Goal: Task Accomplishment & Management: Complete application form

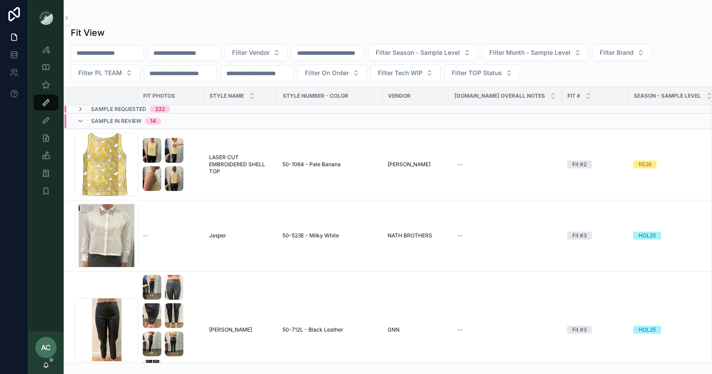
click at [641, 106] on td "scrollable content" at bounding box center [673, 109] width 90 height 8
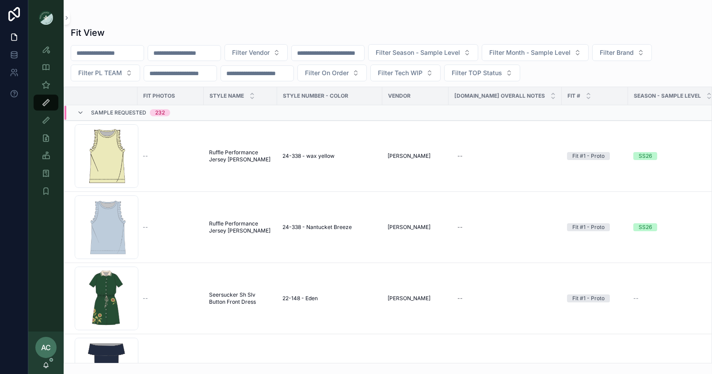
click at [684, 25] on div "Fit View Filter Vendor Filter Season - Sample Level Filter Month - Sample Level…" at bounding box center [388, 192] width 649 height 342
click at [46, 50] on icon "scrollable content" at bounding box center [46, 49] width 9 height 9
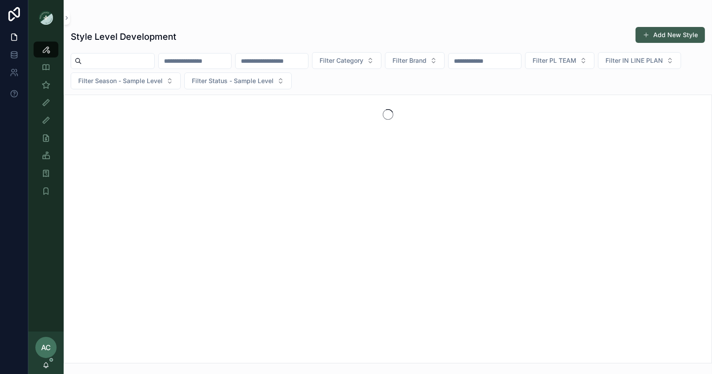
click at [658, 40] on button "Add New Style" at bounding box center [670, 35] width 69 height 16
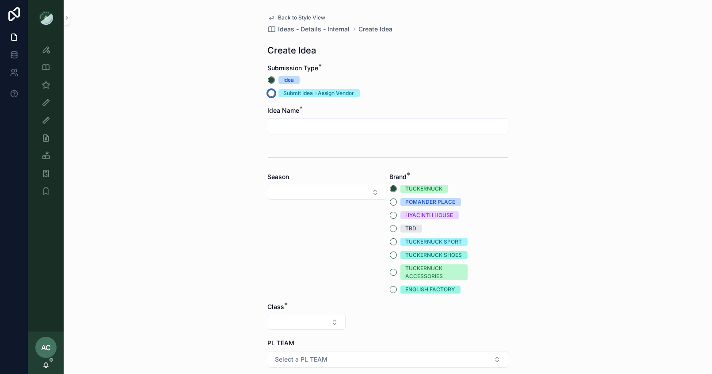
click at [273, 92] on button "Submit Idea +Assign Vendor" at bounding box center [271, 93] width 7 height 7
click at [316, 133] on div "scrollable content" at bounding box center [388, 127] width 241 height 16
click at [341, 133] on div "scrollable content" at bounding box center [388, 127] width 241 height 16
click at [342, 129] on input "scrollable content" at bounding box center [388, 126] width 240 height 12
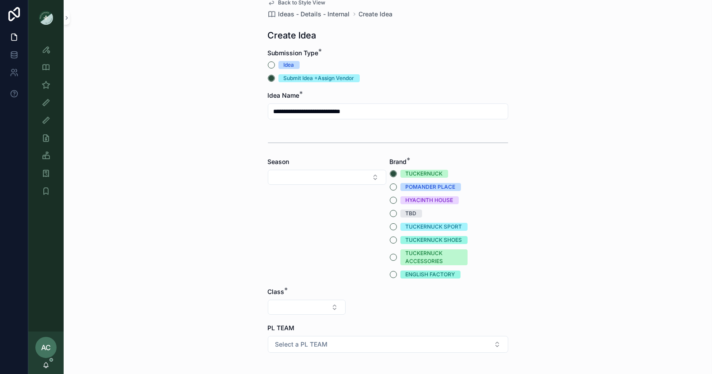
scroll to position [16, 0]
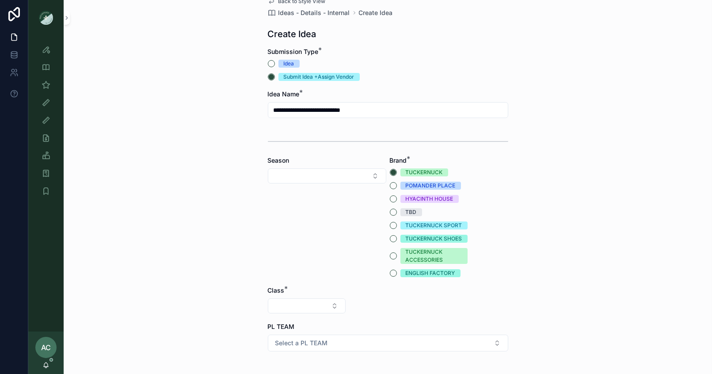
type input "**********"
click at [394, 225] on button "TUCKERNUCK SPORT" at bounding box center [393, 225] width 7 height 7
click at [309, 176] on button "Select Button" at bounding box center [327, 175] width 119 height 15
type input "*"
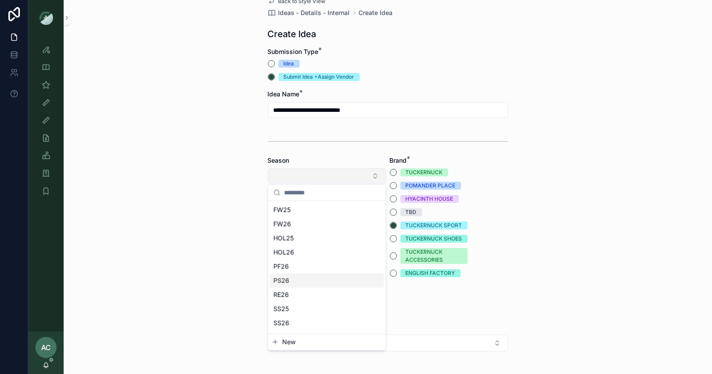
click at [372, 172] on button "Select Button" at bounding box center [327, 175] width 119 height 15
click at [366, 174] on button "Select Button" at bounding box center [327, 175] width 119 height 15
click at [291, 319] on div "SS26" at bounding box center [327, 323] width 114 height 14
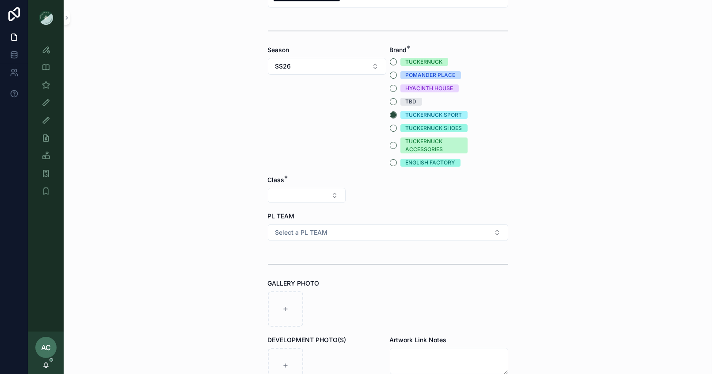
scroll to position [148, 0]
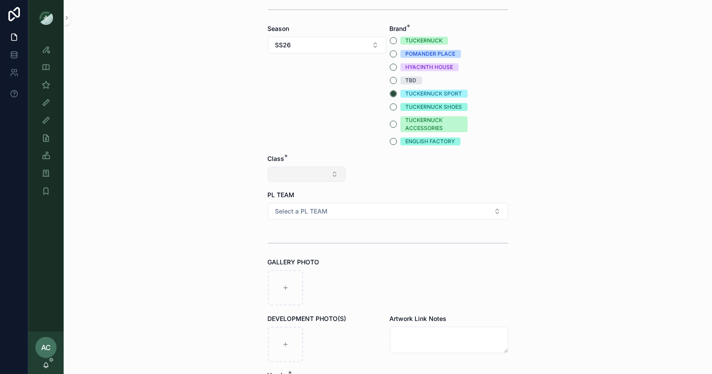
click at [305, 171] on button "Select Button" at bounding box center [307, 174] width 78 height 15
click at [283, 249] on div "Clothing" at bounding box center [306, 251] width 106 height 14
click at [382, 175] on button "Select Button" at bounding box center [388, 174] width 78 height 15
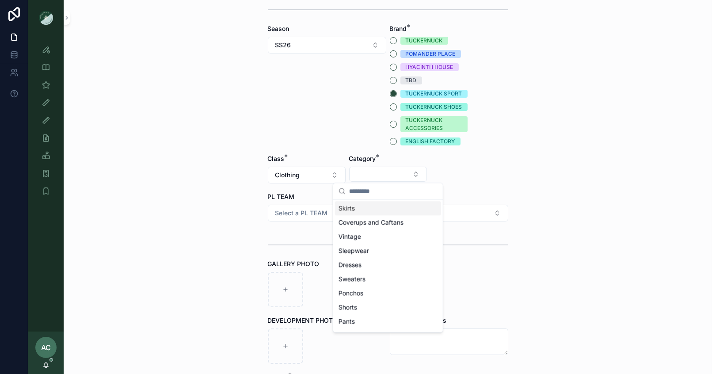
click at [372, 210] on div "Skirts" at bounding box center [388, 208] width 106 height 14
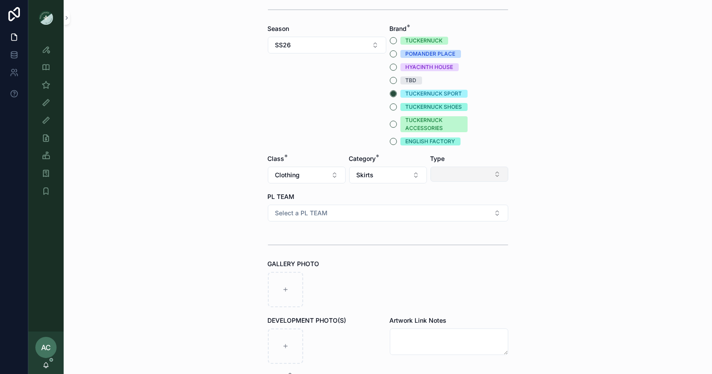
click at [486, 174] on button "Select Button" at bounding box center [470, 174] width 78 height 15
click at [449, 234] on div "Minis" at bounding box center [470, 237] width 106 height 14
click at [350, 214] on button "Select a PL TEAM" at bounding box center [388, 213] width 241 height 17
click at [288, 257] on div "[GEOGRAPHIC_DATA]" at bounding box center [306, 261] width 54 height 8
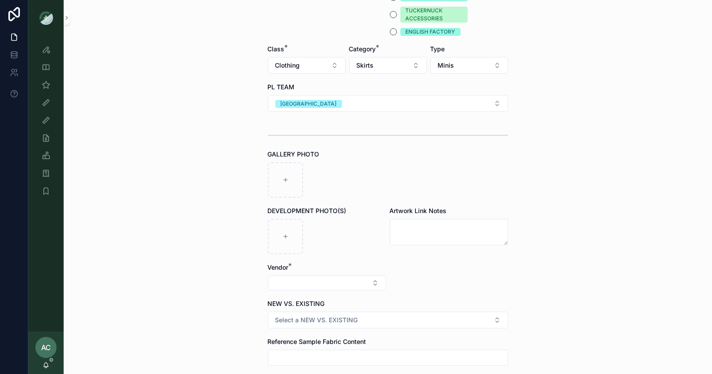
scroll to position [258, 0]
click at [298, 181] on div "scrollable content" at bounding box center [285, 179] width 35 height 35
type input "**********"
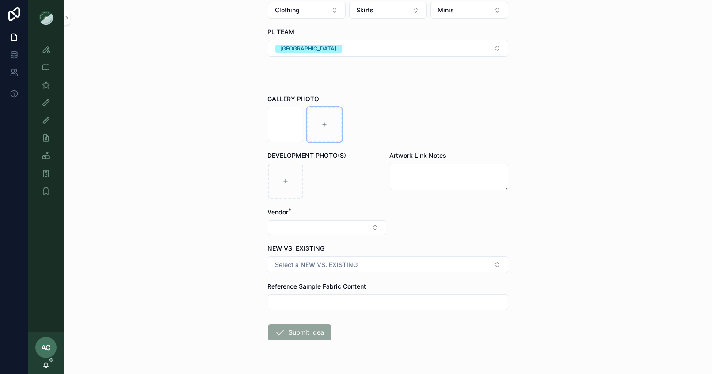
scroll to position [334, 0]
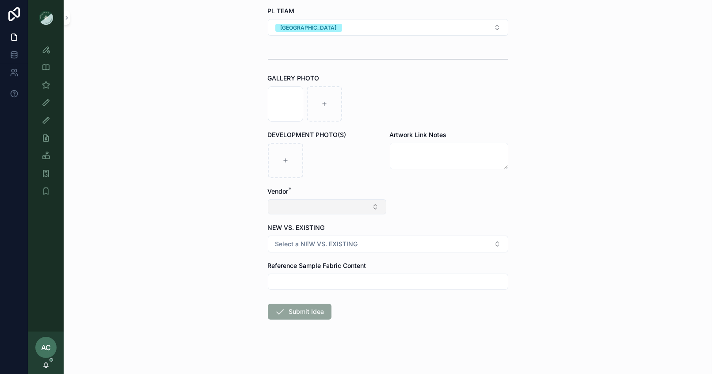
click at [331, 207] on button "Select Button" at bounding box center [327, 206] width 119 height 15
type input "****"
click at [312, 253] on form "**********" at bounding box center [388, 53] width 241 height 647
click at [346, 248] on button "Select a NEW VS. EXISTING" at bounding box center [388, 244] width 241 height 17
click at [303, 291] on div "EXISTING BODY" at bounding box center [299, 291] width 41 height 8
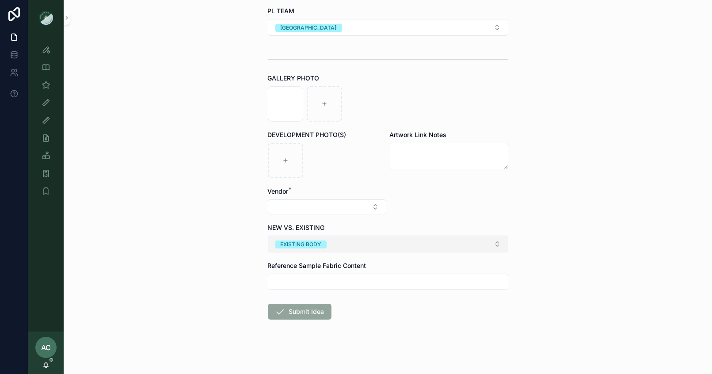
click at [348, 246] on button "EXISTING BODY" at bounding box center [388, 244] width 241 height 17
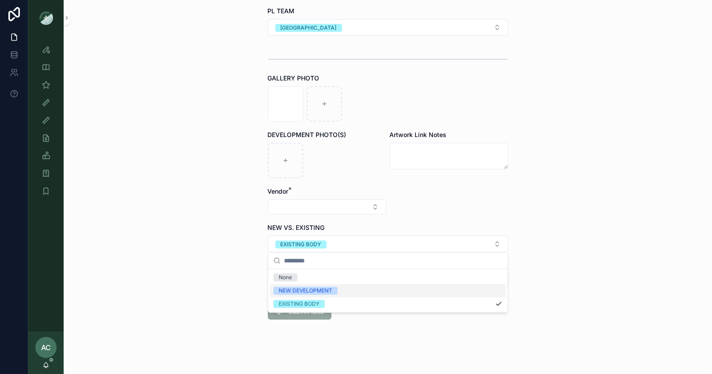
click at [317, 290] on div "NEW DEVELOPMENT" at bounding box center [306, 291] width 54 height 8
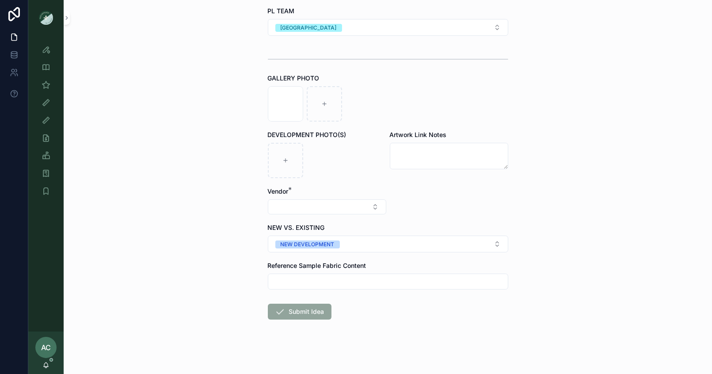
click at [305, 314] on span "Submit Idea" at bounding box center [300, 313] width 64 height 9
click at [318, 312] on span "Submit Idea" at bounding box center [300, 313] width 64 height 9
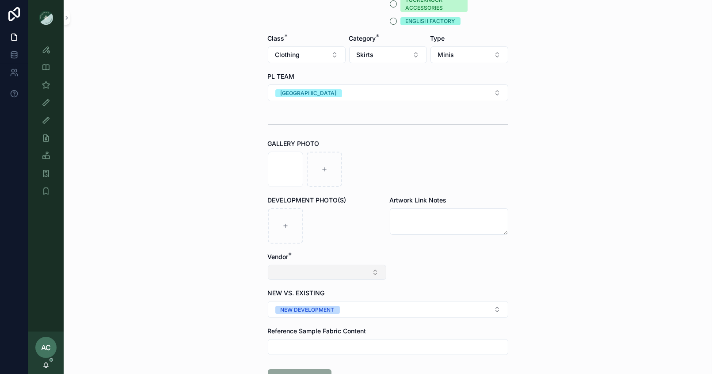
click at [355, 276] on button "Select Button" at bounding box center [327, 272] width 119 height 15
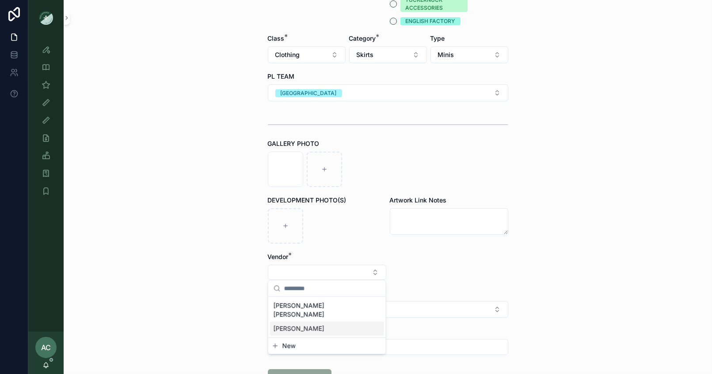
click at [335, 322] on div "[PERSON_NAME]" at bounding box center [327, 329] width 114 height 14
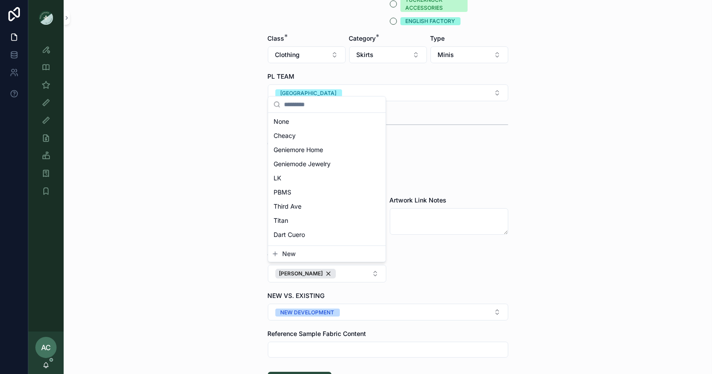
click at [540, 271] on div "**********" at bounding box center [388, 187] width 649 height 374
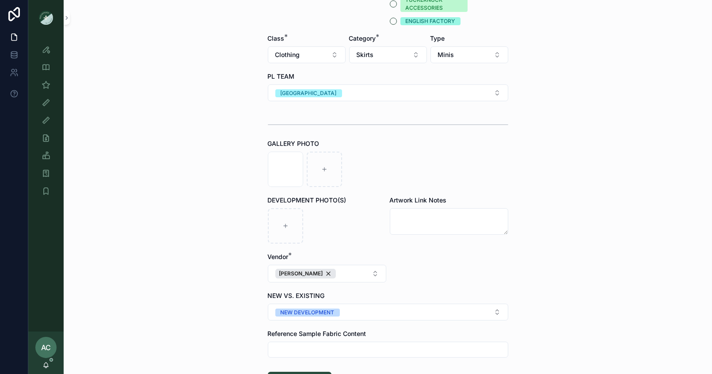
scroll to position [336, 0]
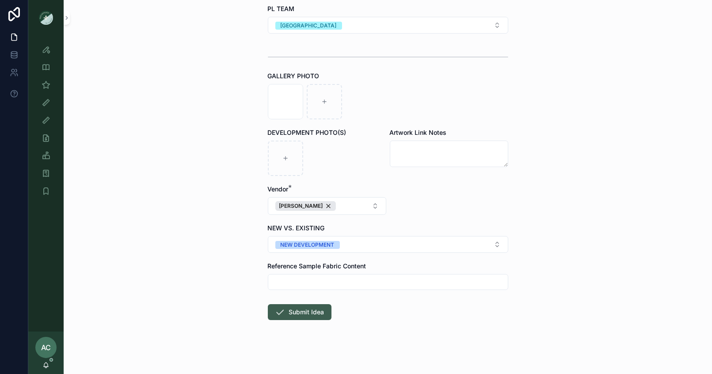
click at [321, 310] on button "Submit Idea" at bounding box center [300, 312] width 64 height 16
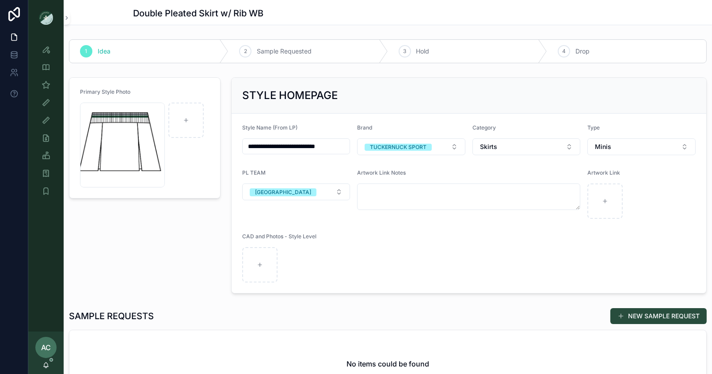
scroll to position [81, 0]
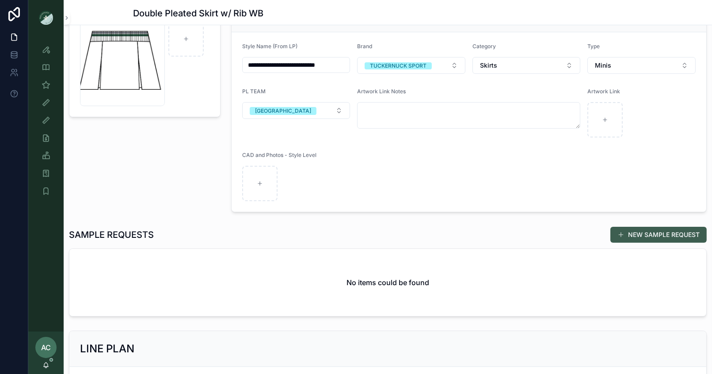
click at [666, 231] on button "NEW SAMPLE REQUEST" at bounding box center [659, 235] width 96 height 16
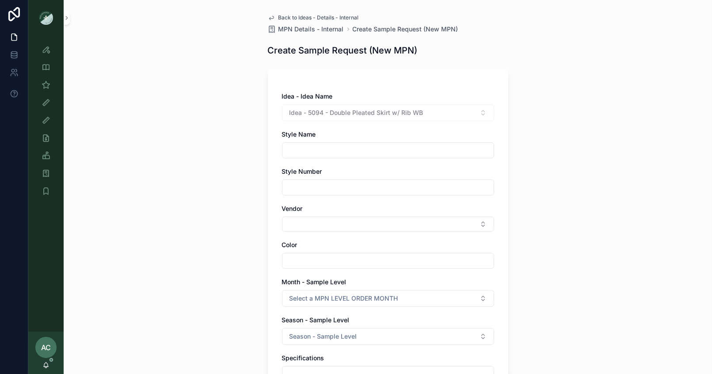
click at [408, 145] on input "scrollable content" at bounding box center [388, 150] width 211 height 12
type input "**********"
click at [361, 192] on input "scrollable content" at bounding box center [388, 187] width 211 height 12
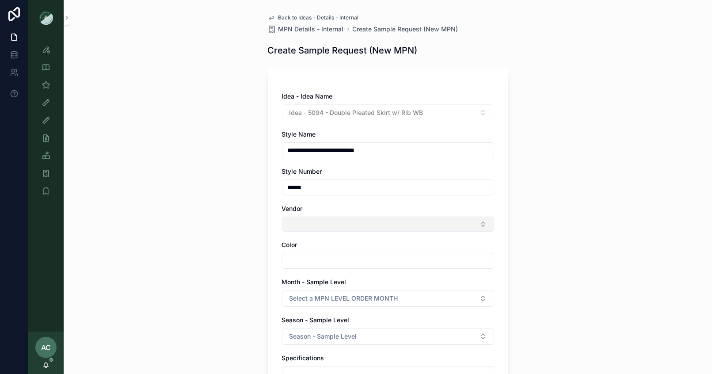
type input "******"
click at [370, 222] on button "Select Button" at bounding box center [388, 224] width 212 height 15
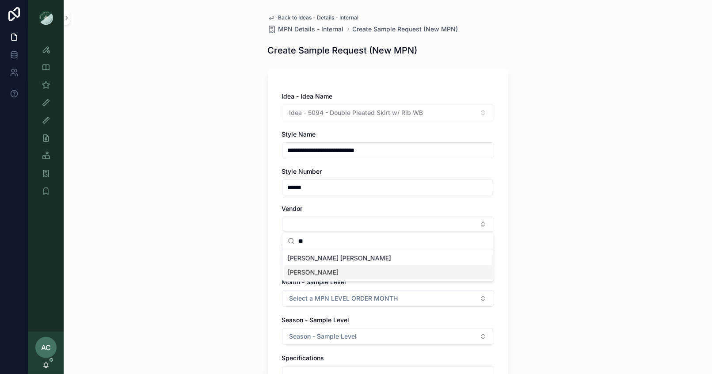
type input "**"
click at [343, 267] on div "[PERSON_NAME]" at bounding box center [388, 272] width 208 height 14
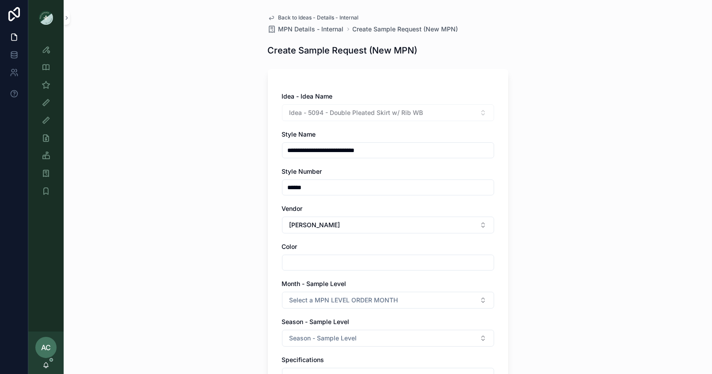
click at [371, 261] on input "scrollable content" at bounding box center [388, 263] width 211 height 12
type input "*********"
click at [578, 222] on div "**********" at bounding box center [388, 187] width 649 height 374
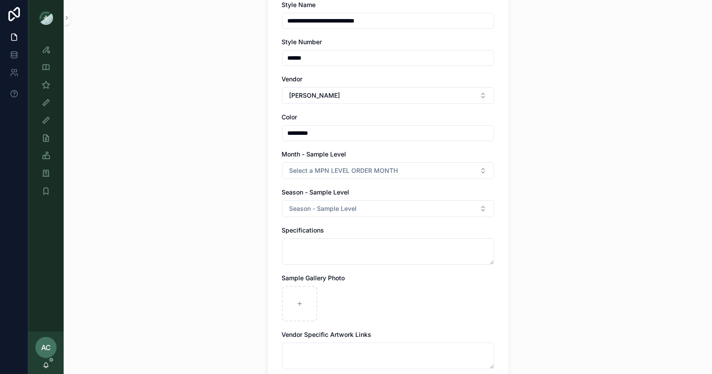
scroll to position [129, 0]
click at [420, 210] on button "Season - Sample Level" at bounding box center [388, 209] width 212 height 17
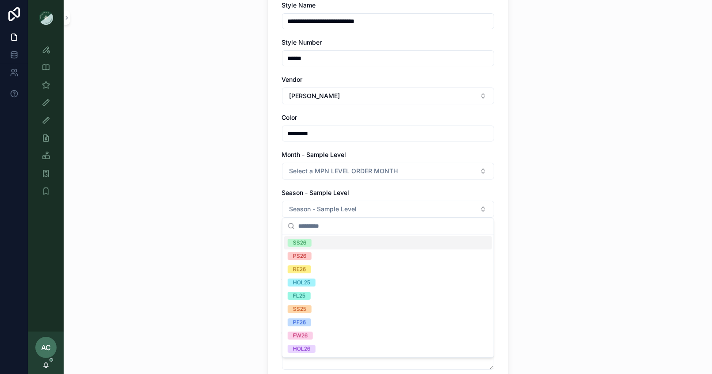
click at [299, 242] on div "SS26" at bounding box center [299, 243] width 13 height 8
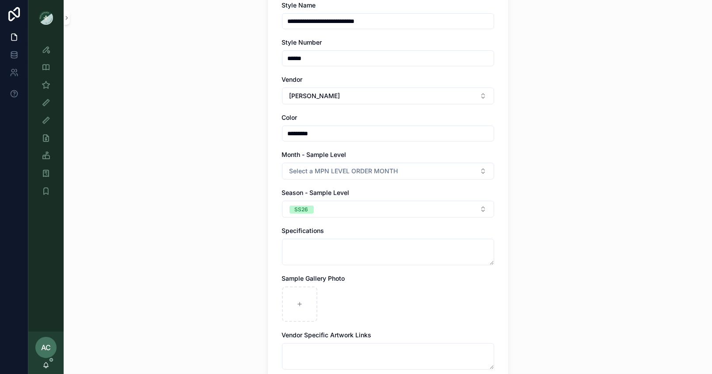
scroll to position [208, 0]
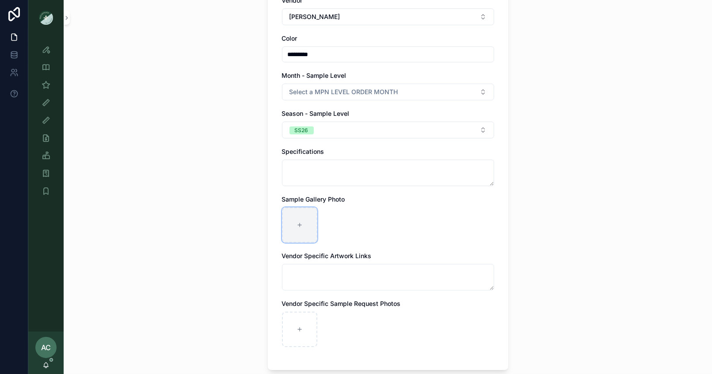
click at [302, 227] on div "scrollable content" at bounding box center [299, 224] width 35 height 35
type input "**********"
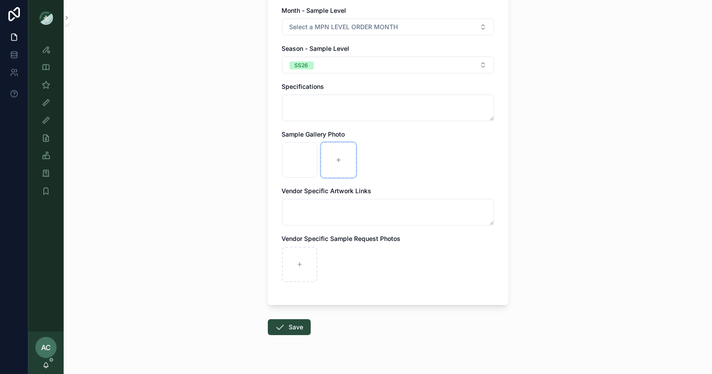
scroll to position [289, 0]
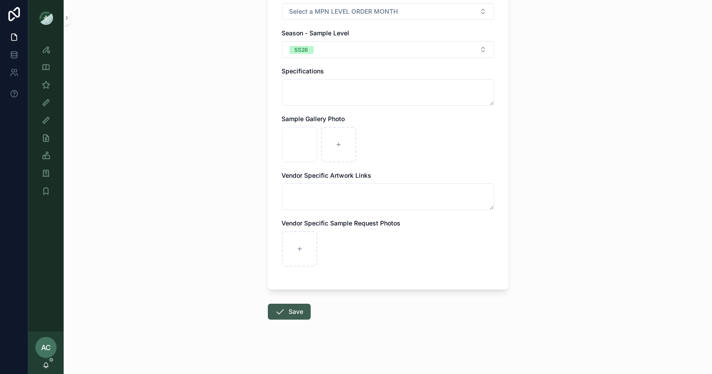
click at [291, 312] on button "Save" at bounding box center [289, 312] width 43 height 16
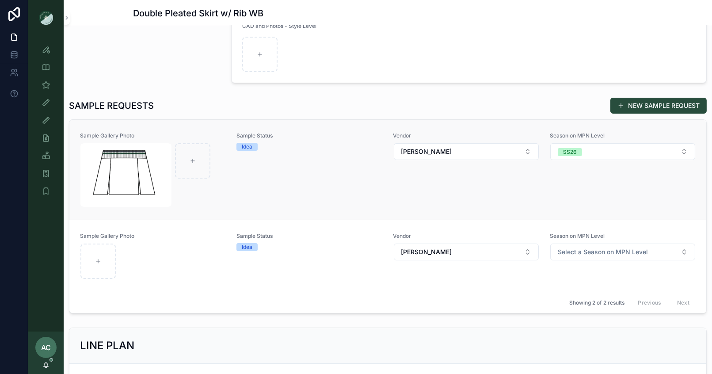
scroll to position [208, 0]
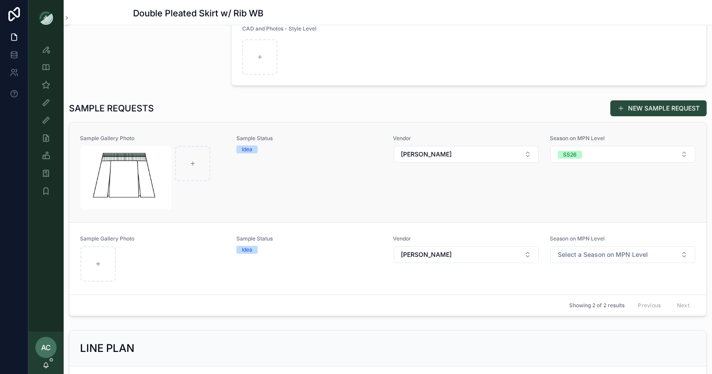
click at [293, 156] on div "Sample Status Idea" at bounding box center [310, 172] width 146 height 75
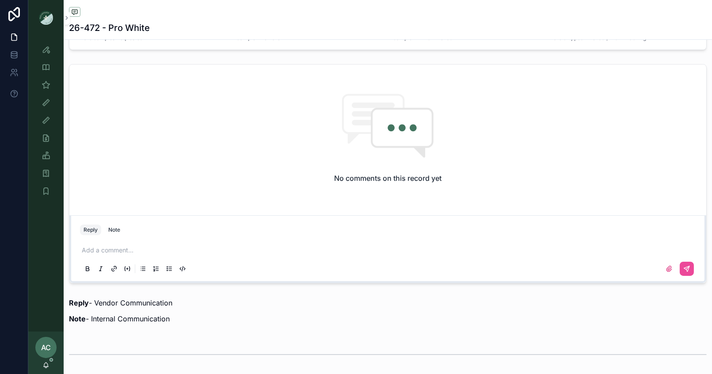
scroll to position [622, 0]
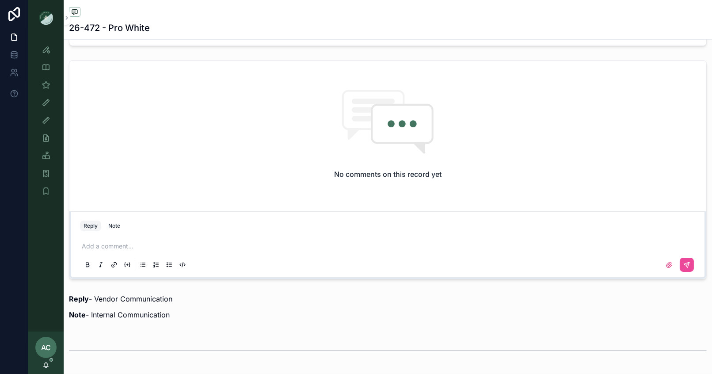
click at [139, 243] on p "scrollable content" at bounding box center [390, 246] width 616 height 9
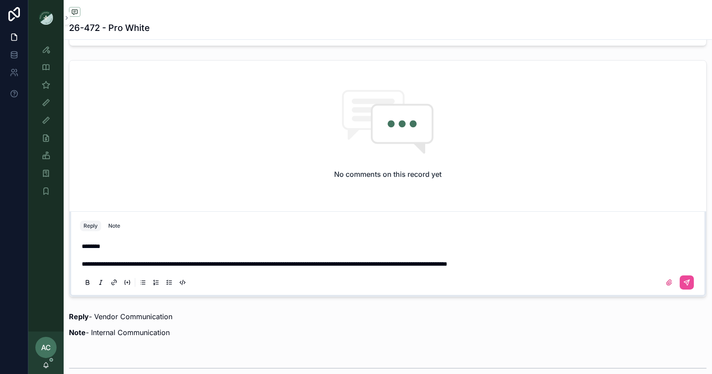
click at [436, 263] on span "**********" at bounding box center [265, 264] width 366 height 6
click at [254, 256] on p "scrollable content" at bounding box center [390, 255] width 616 height 9
click at [663, 284] on label "scrollable content" at bounding box center [669, 283] width 14 height 14
click at [0, 0] on input "scrollable content" at bounding box center [0, 0] width 0 height 0
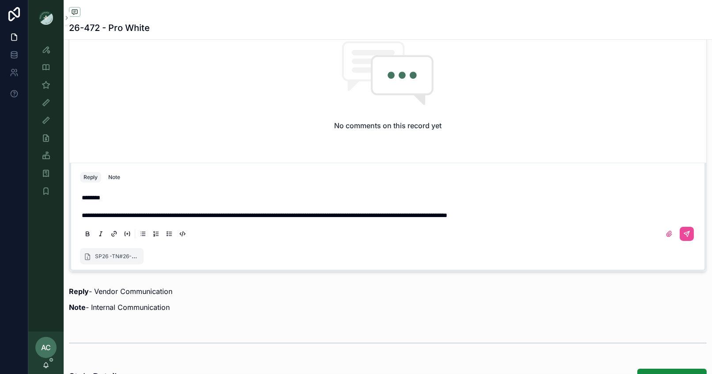
scroll to position [697, 0]
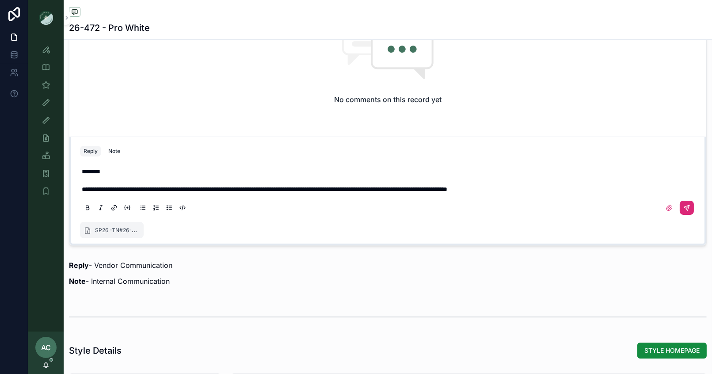
click at [689, 208] on icon "scrollable content" at bounding box center [687, 207] width 7 height 7
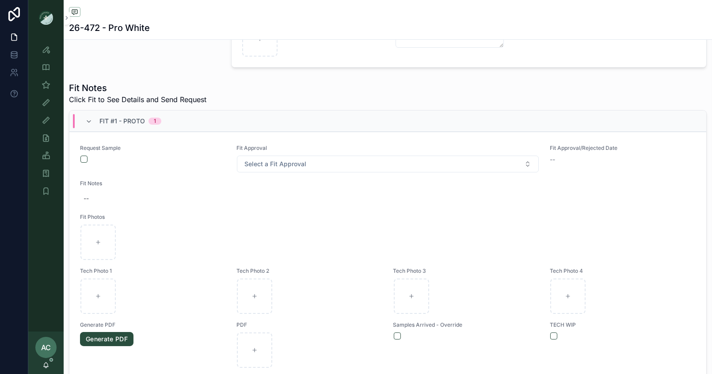
scroll to position [262, 0]
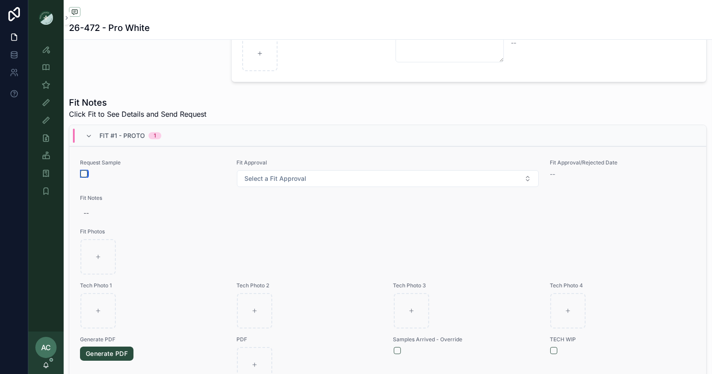
click at [85, 170] on button "scrollable content" at bounding box center [83, 173] width 7 height 7
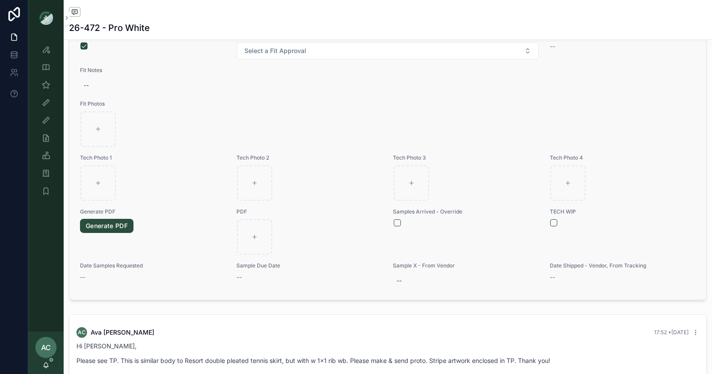
scroll to position [369, 0]
